Goal: Book appointment/travel/reservation

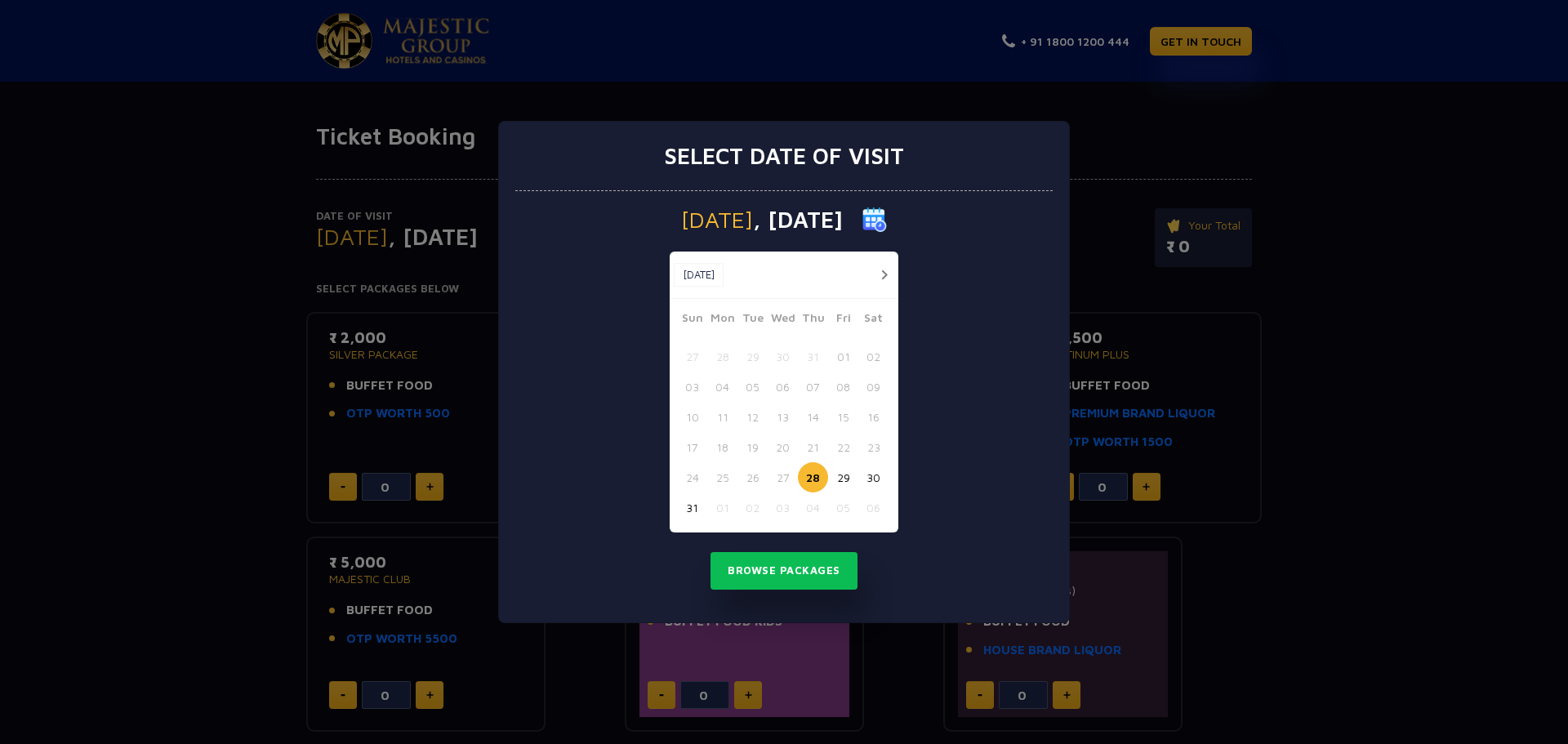
click at [882, 277] on button "button" at bounding box center [884, 274] width 20 height 20
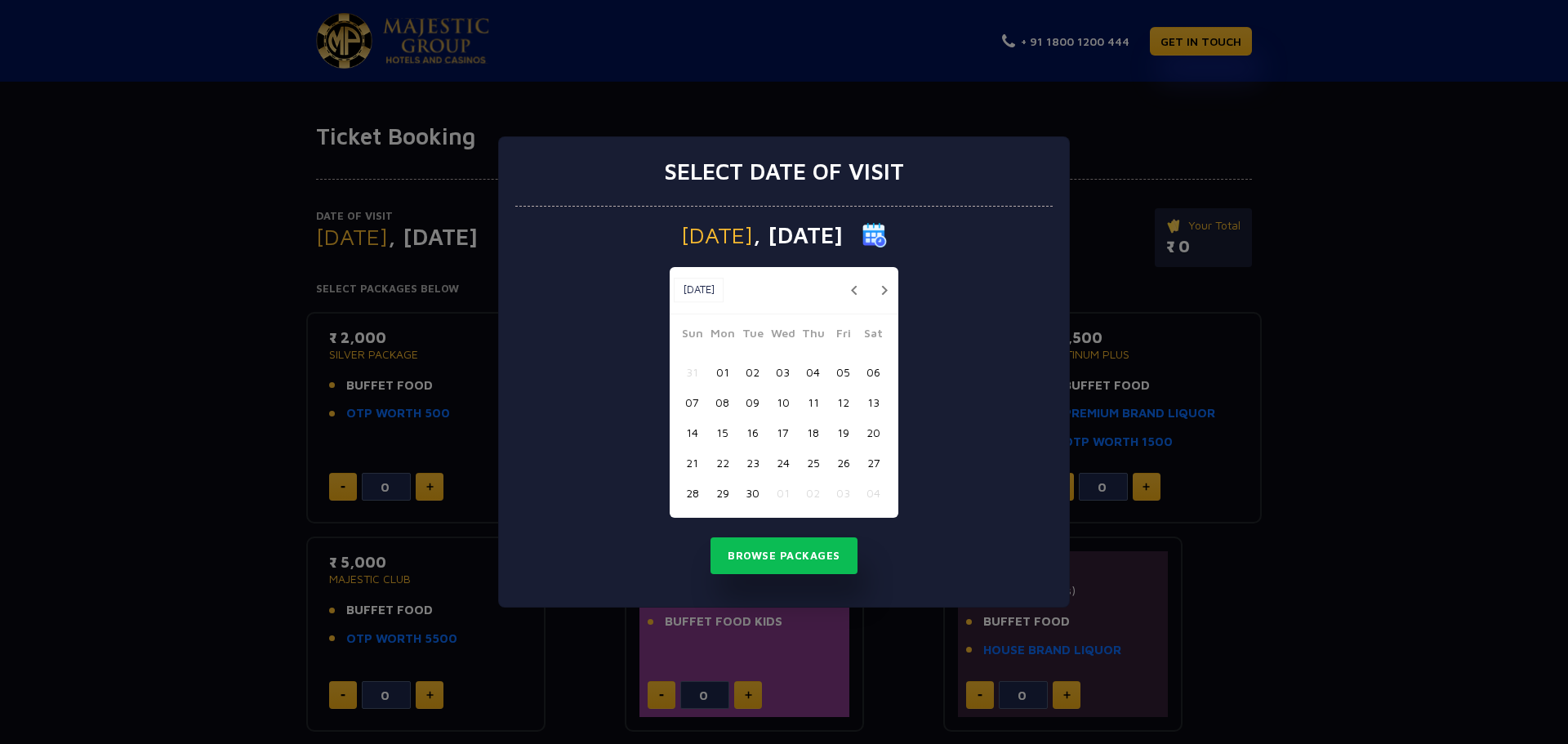
click at [885, 293] on button "button" at bounding box center [884, 290] width 20 height 20
click at [690, 399] on button "05" at bounding box center [692, 402] width 31 height 31
click at [780, 552] on button "Browse Packages" at bounding box center [784, 556] width 147 height 38
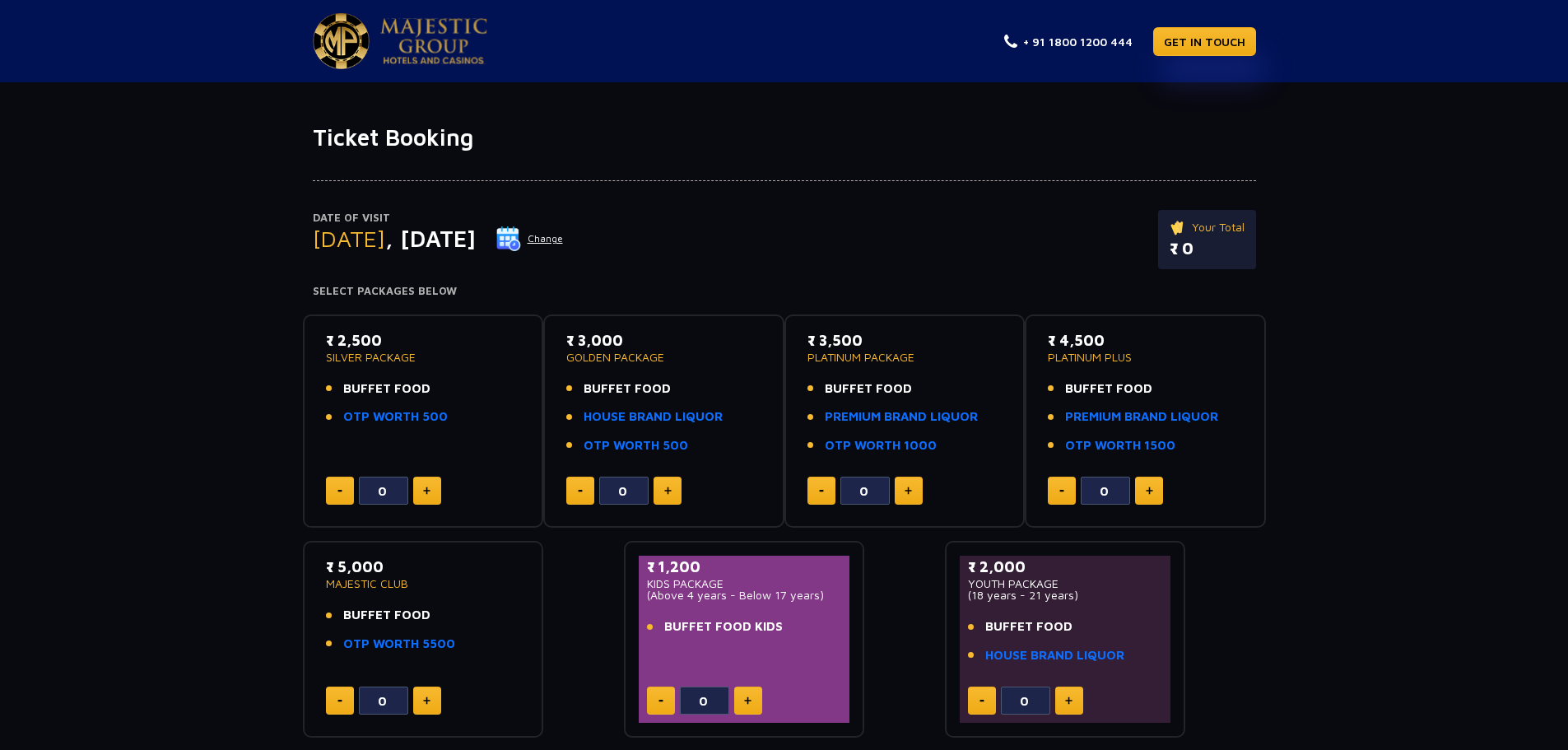
click at [564, 242] on button "Change" at bounding box center [529, 239] width 68 height 26
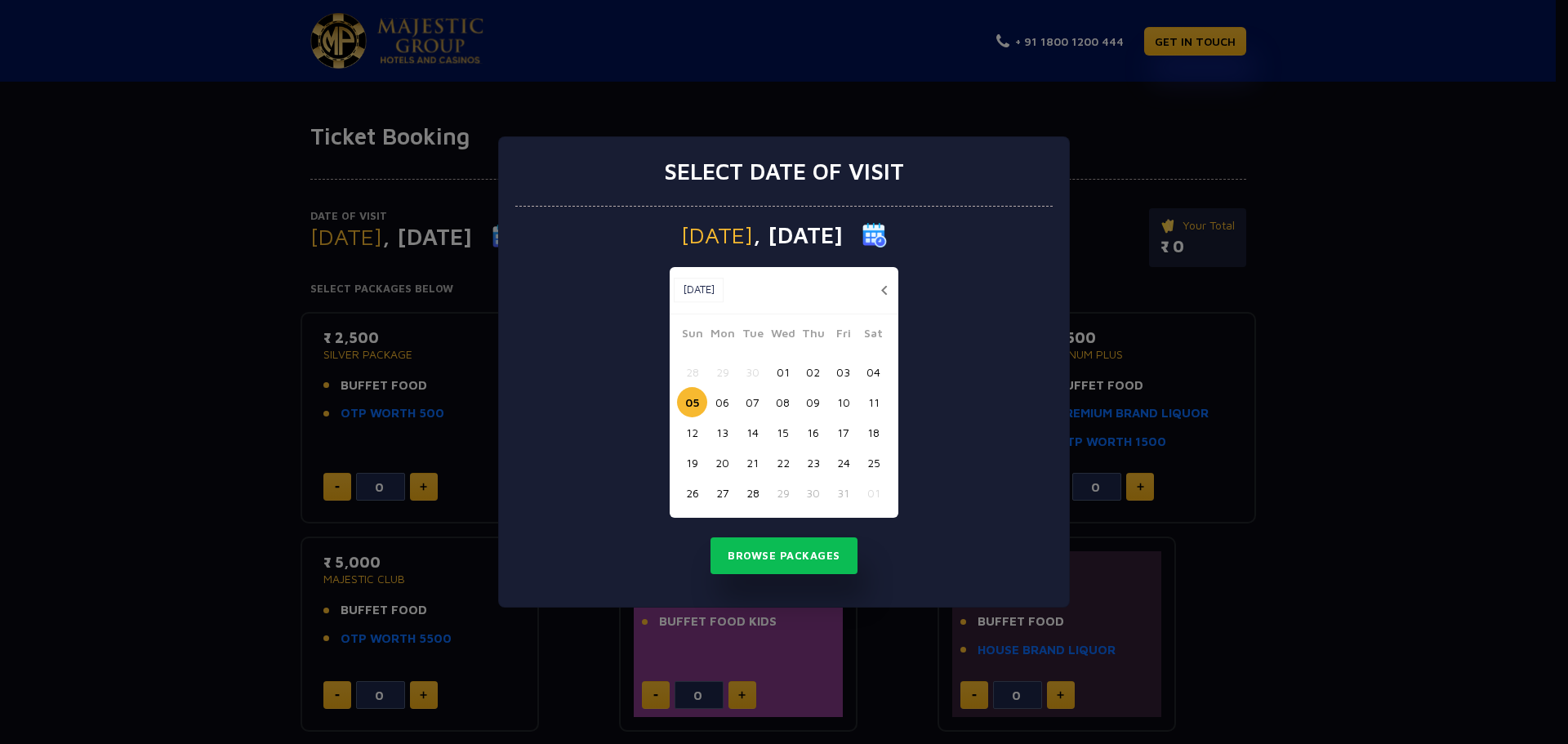
click at [728, 404] on button "06" at bounding box center [722, 402] width 31 height 31
click at [774, 551] on button "Browse Packages" at bounding box center [784, 556] width 147 height 38
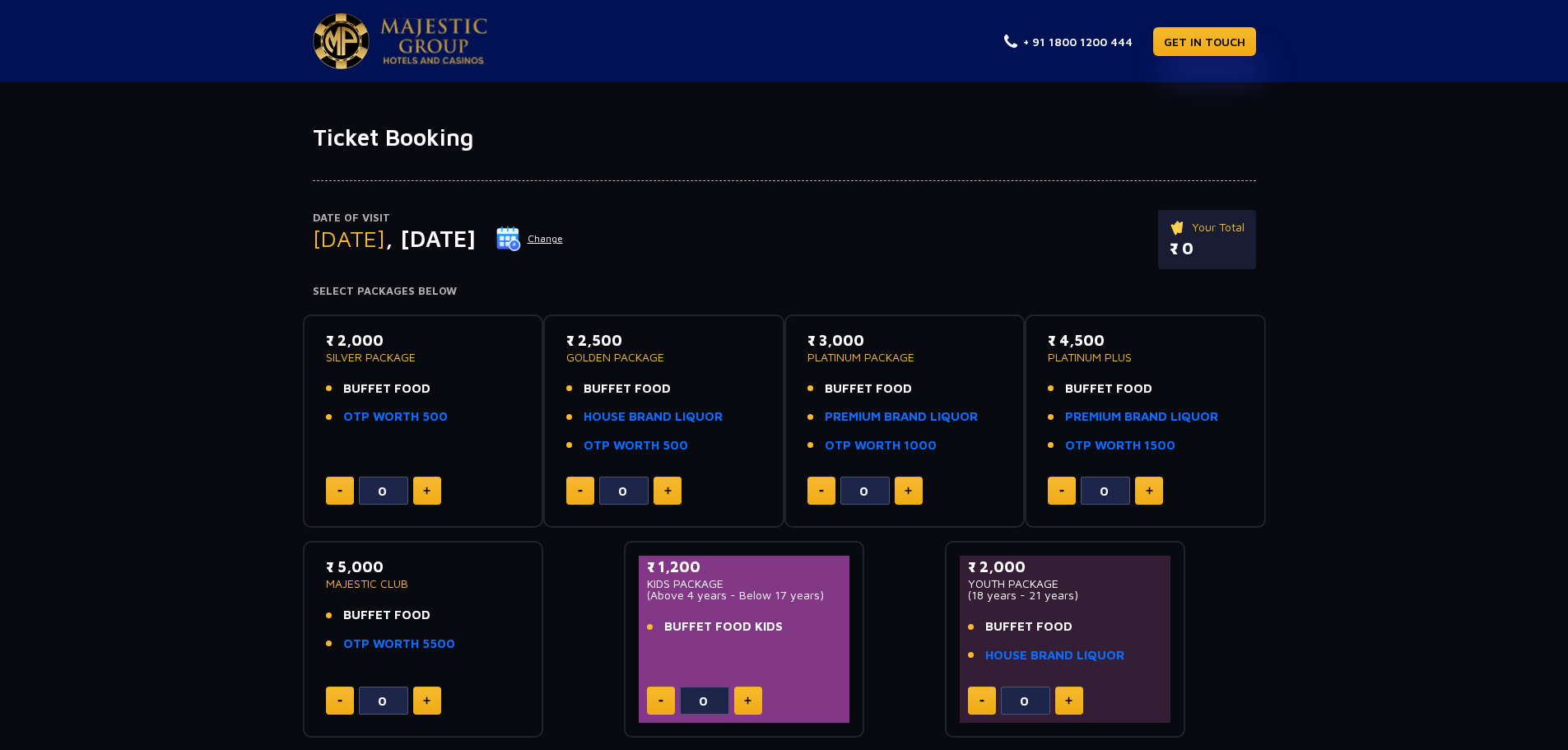
drag, startPoint x: 339, startPoint y: 340, endPoint x: 390, endPoint y: 341, distance: 51.0
click at [390, 341] on p "₹ 2,000" at bounding box center [423, 340] width 195 height 22
click at [564, 237] on button "Change" at bounding box center [529, 239] width 68 height 26
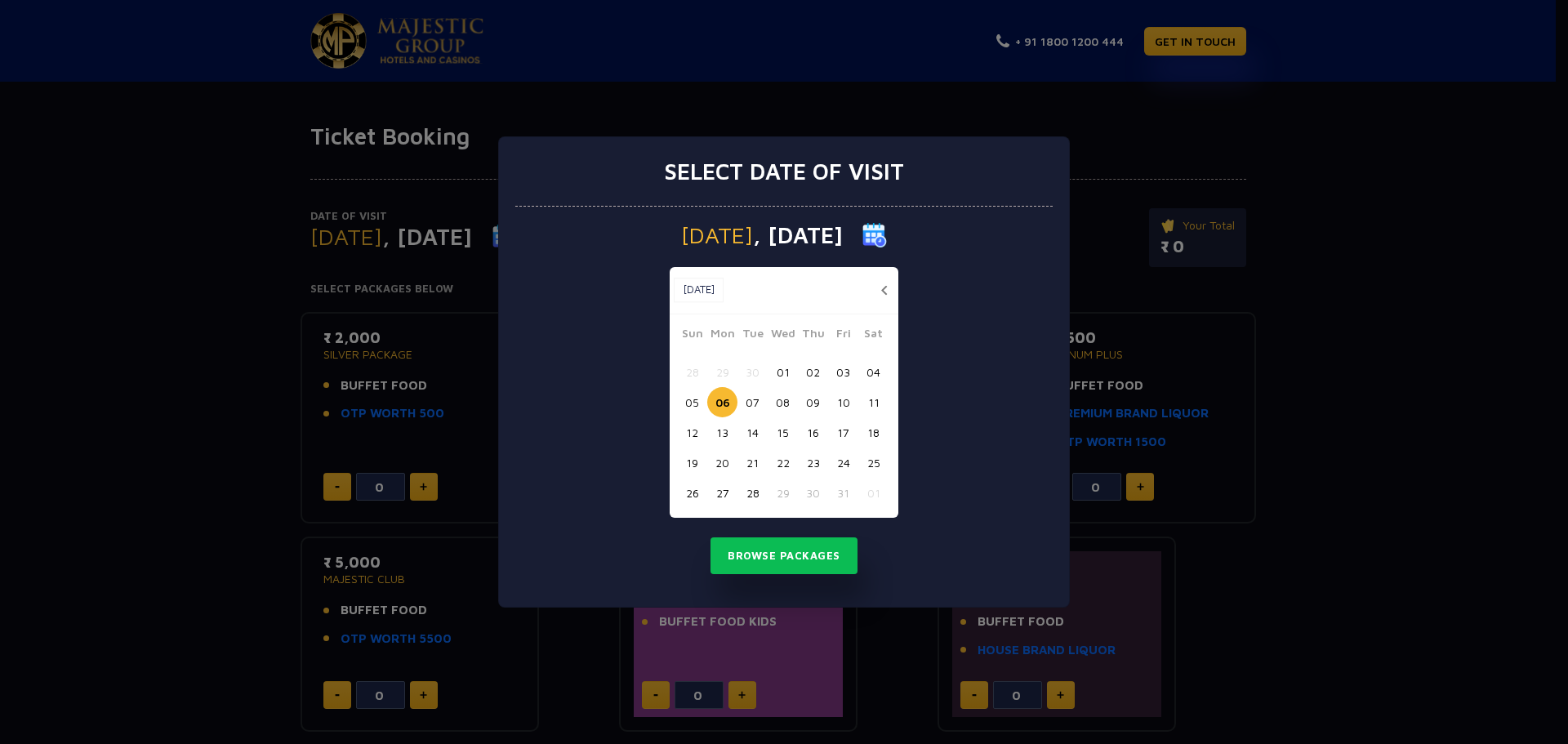
click at [693, 397] on button "05" at bounding box center [692, 402] width 31 height 31
click at [760, 552] on button "Browse Packages" at bounding box center [784, 556] width 147 height 38
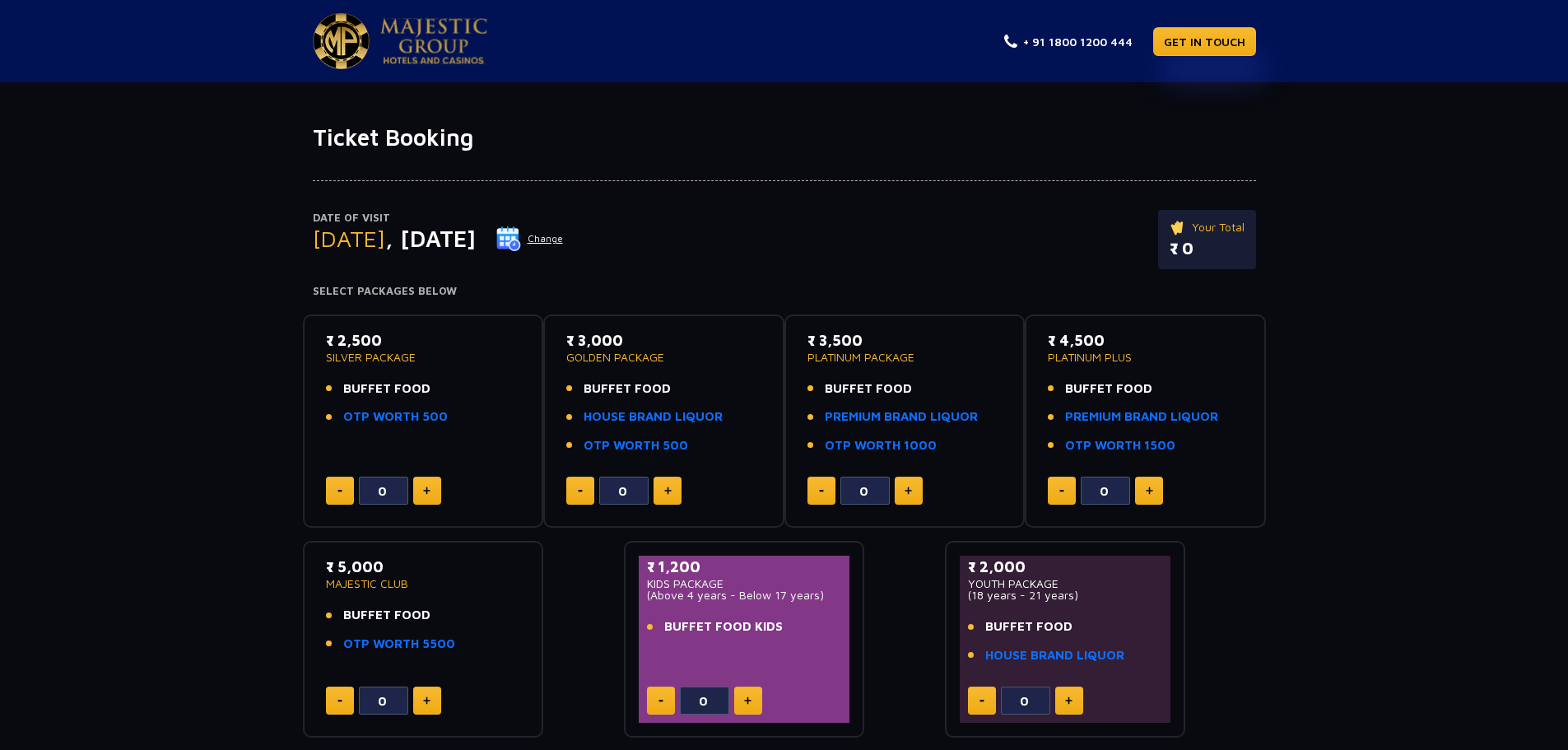
click at [564, 239] on button "Change" at bounding box center [529, 239] width 68 height 26
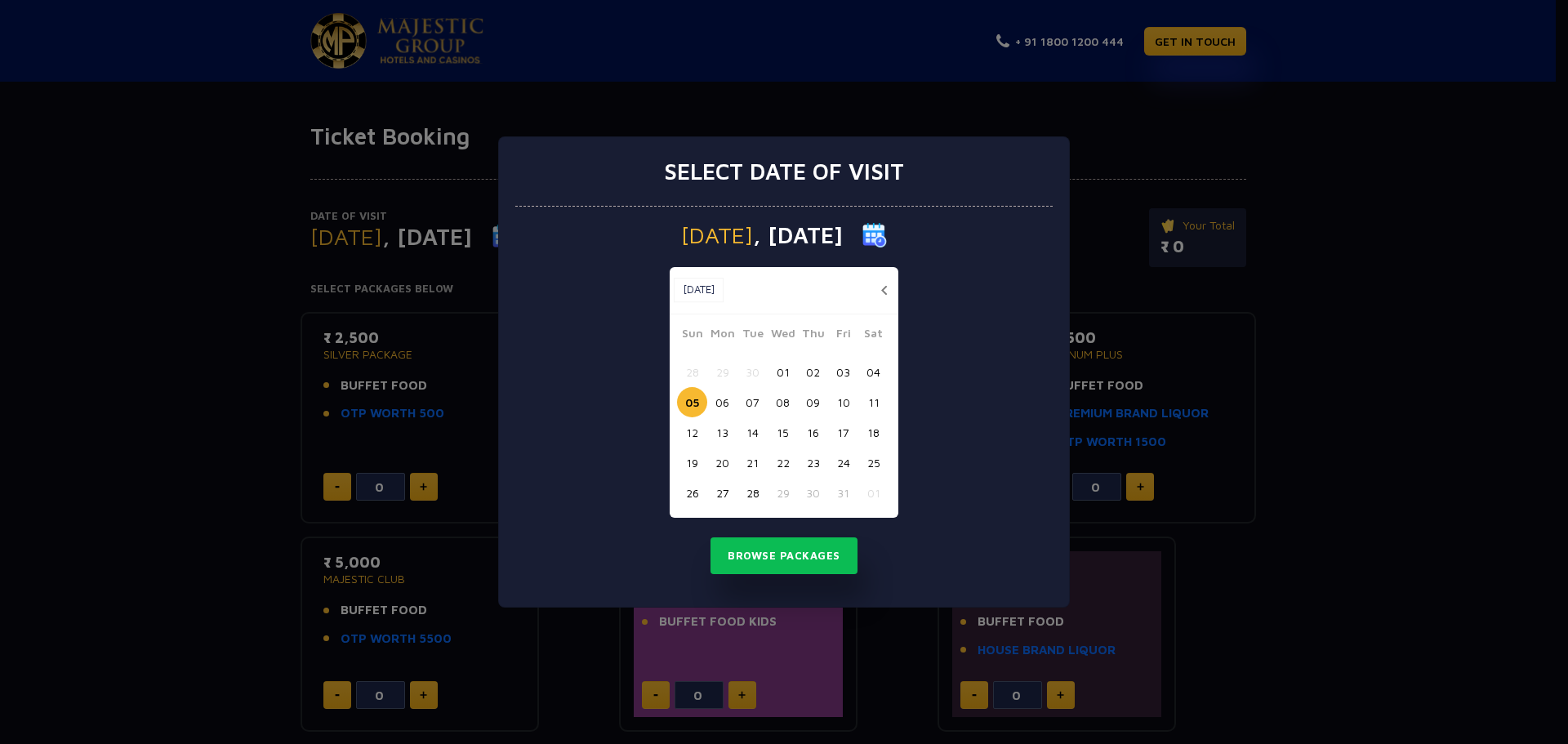
click at [843, 368] on button "03" at bounding box center [844, 372] width 31 height 31
click at [781, 558] on button "Browse Packages" at bounding box center [784, 556] width 147 height 38
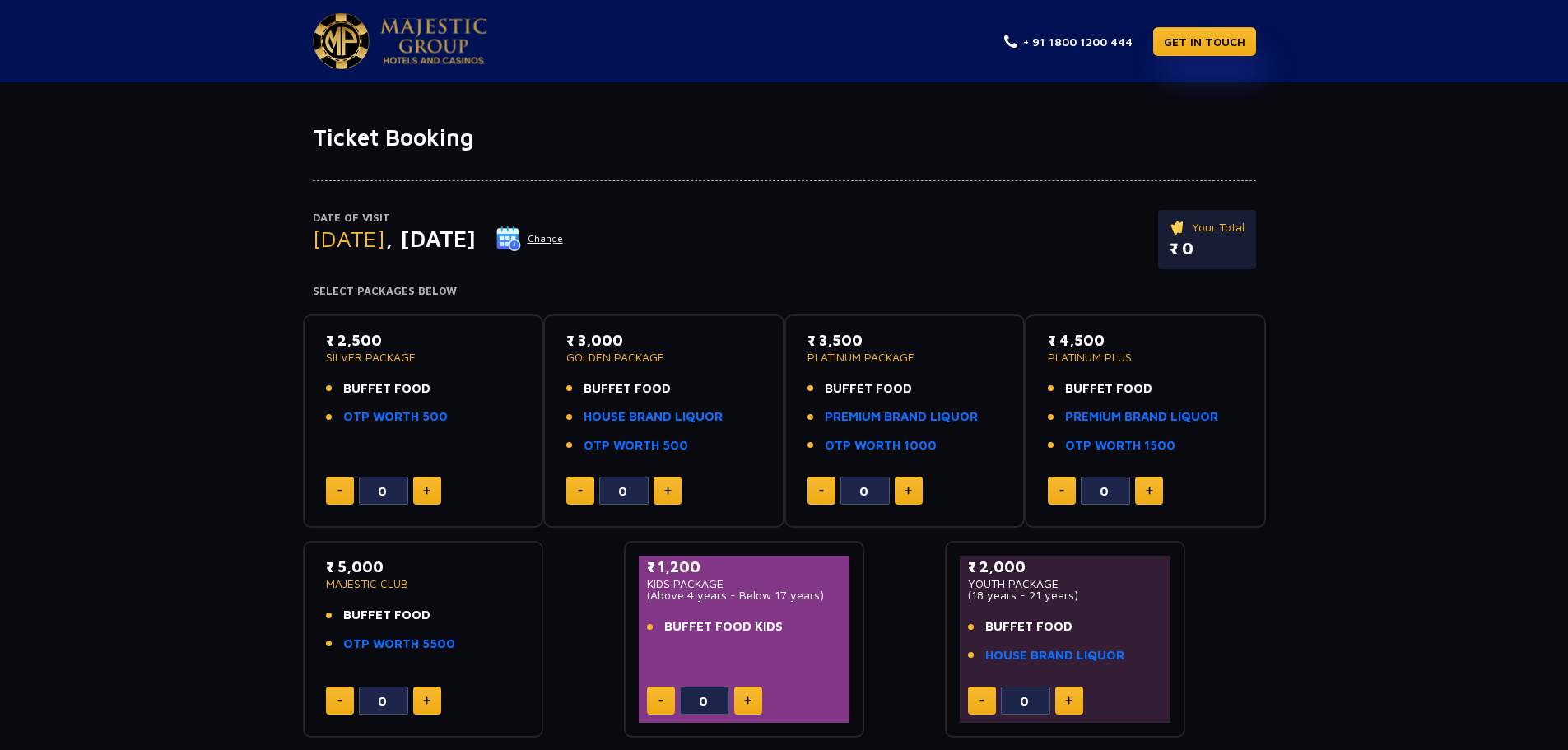
click at [564, 240] on button "Change" at bounding box center [529, 239] width 68 height 26
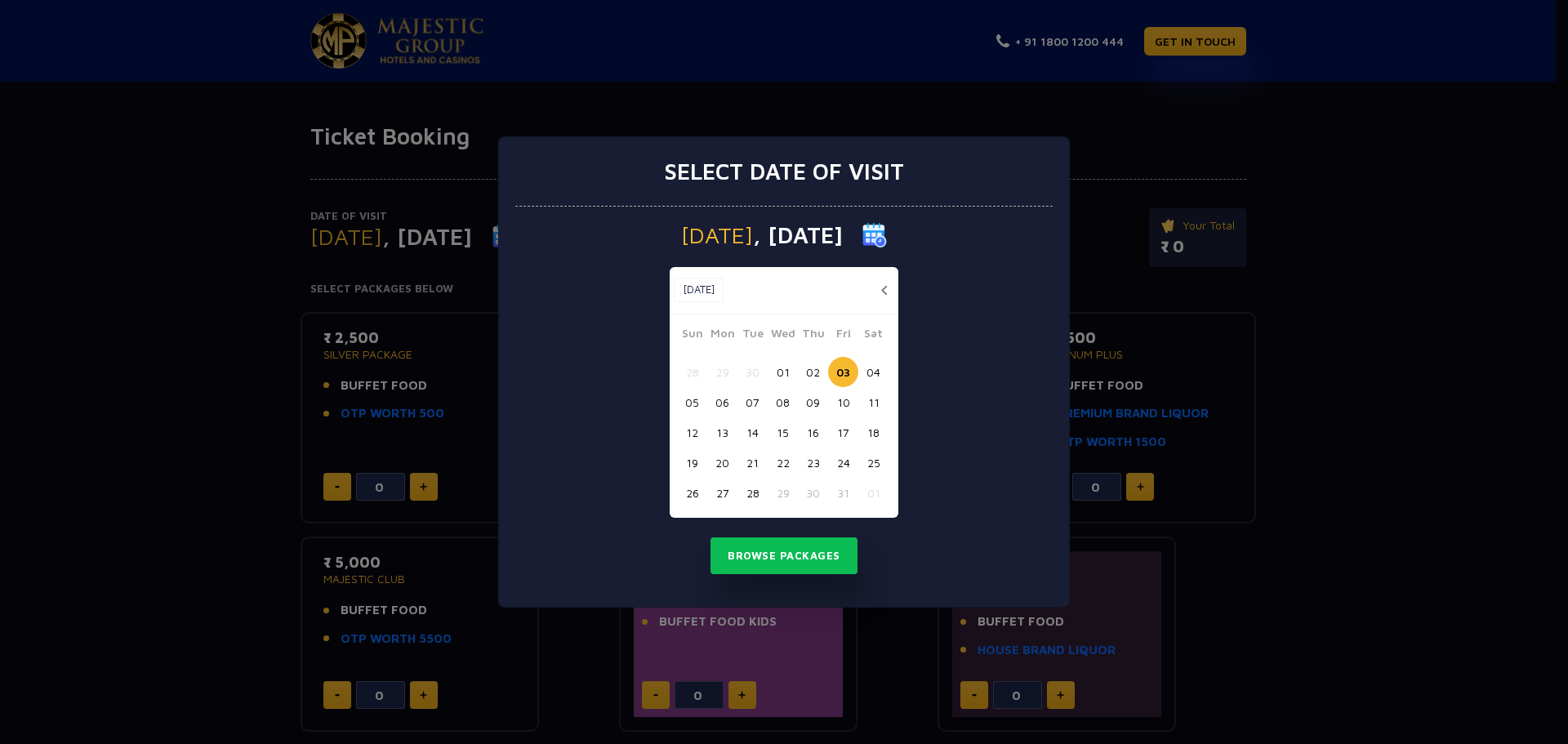
click at [842, 372] on button "03" at bounding box center [844, 372] width 31 height 31
click at [842, 370] on button "03" at bounding box center [844, 372] width 31 height 31
click at [775, 563] on button "Browse Packages" at bounding box center [784, 556] width 147 height 38
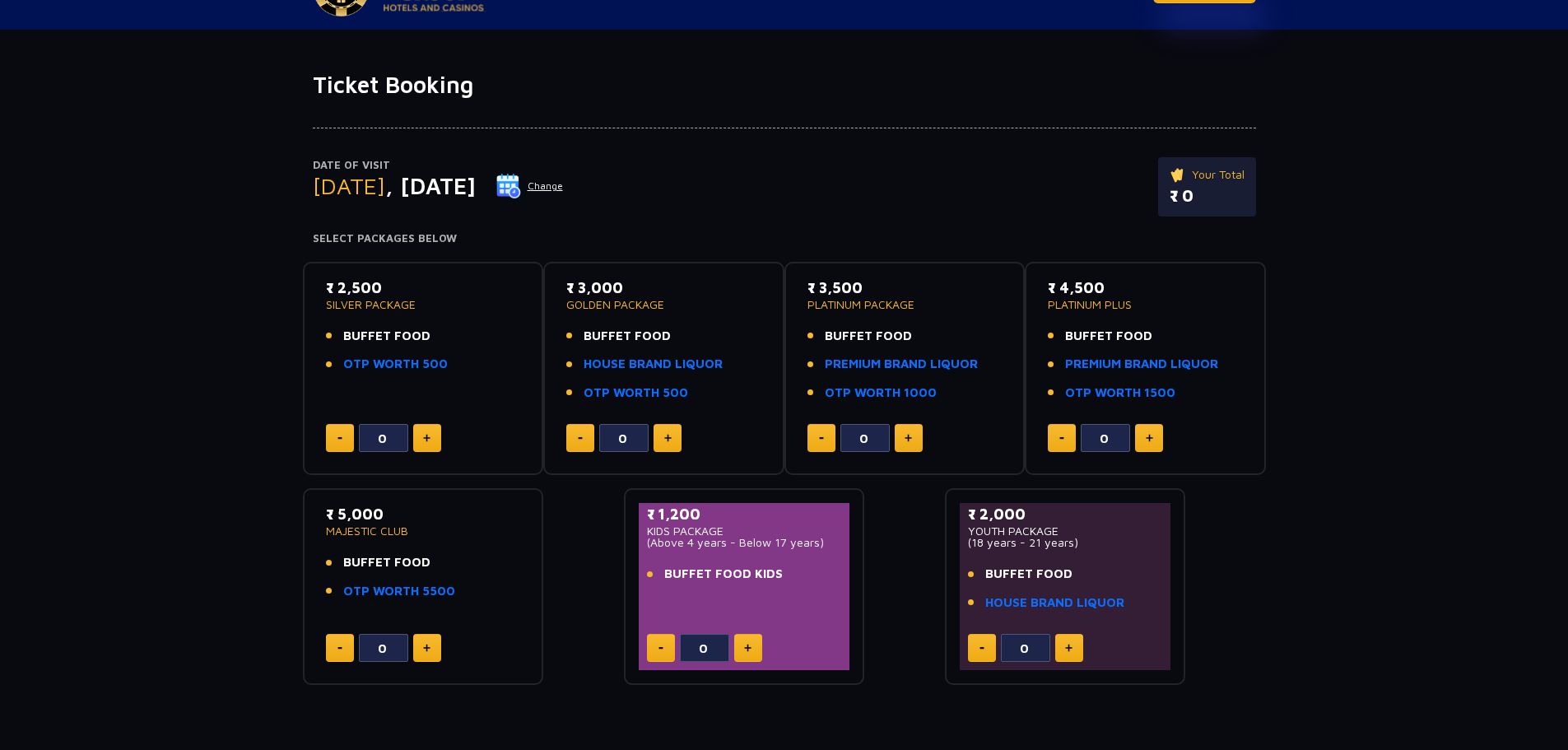
scroll to position [82, 0]
